Goal: Task Accomplishment & Management: Use online tool/utility

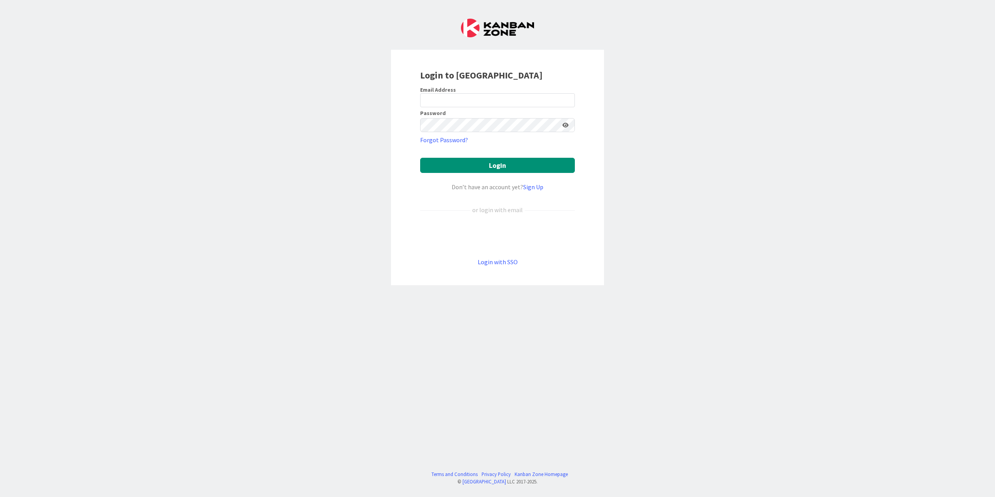
click at [458, 233] on div "Sign in with Google. Opens in new tab" at bounding box center [497, 235] width 155 height 17
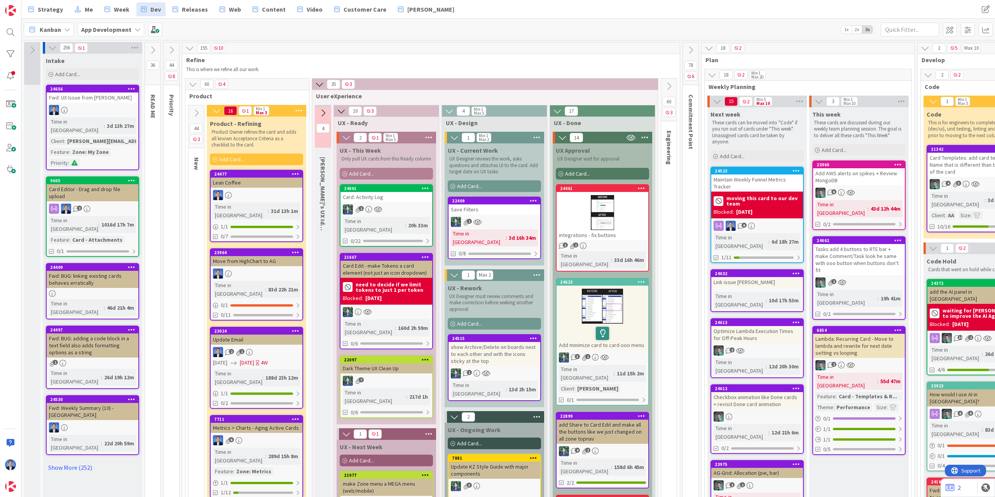
click at [189, 48] on icon at bounding box center [189, 48] width 9 height 9
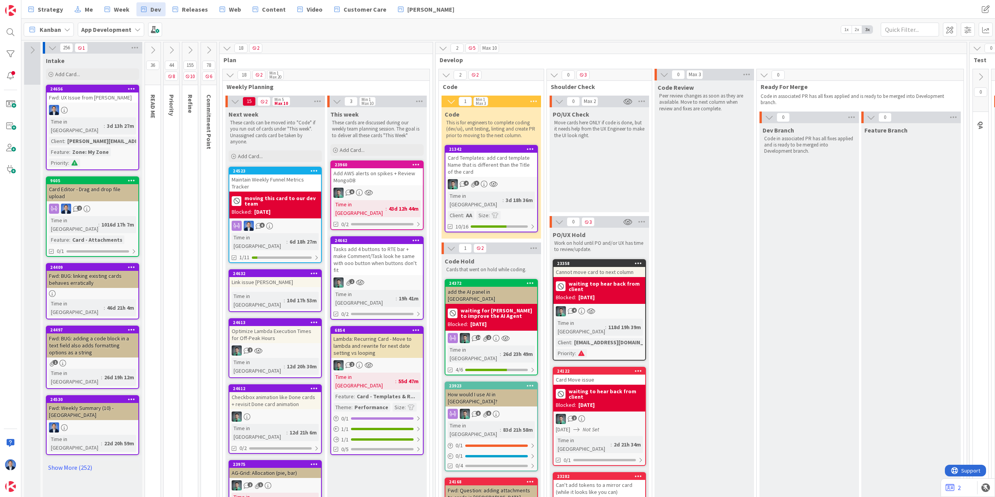
click at [276, 277] on div "Link issue [PERSON_NAME]" at bounding box center [275, 282] width 92 height 10
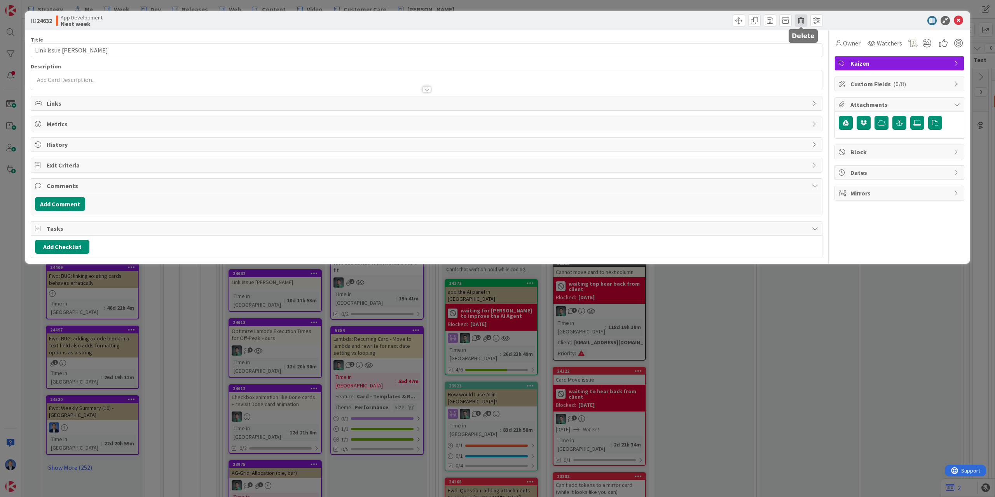
click at [798, 24] on span at bounding box center [801, 20] width 12 height 12
click at [810, 56] on button "Delete" at bounding box center [813, 57] width 29 height 14
